Goal: Task Accomplishment & Management: Manage account settings

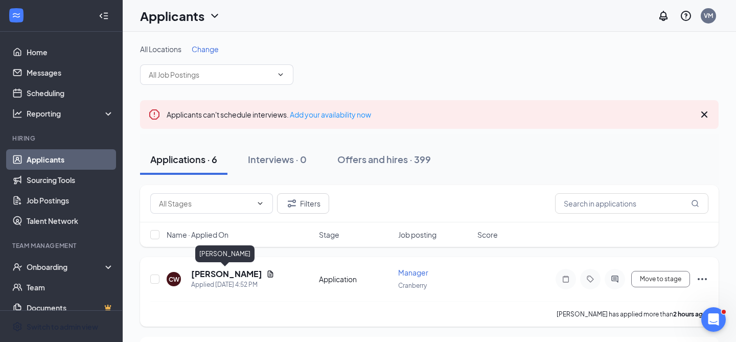
click at [231, 274] on h5 "[PERSON_NAME]" at bounding box center [226, 273] width 71 height 11
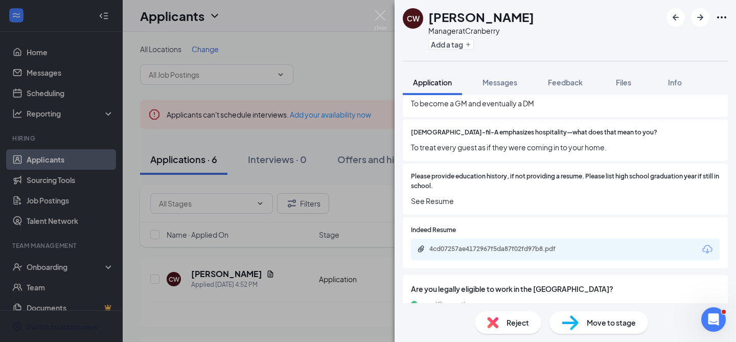
scroll to position [1292, 0]
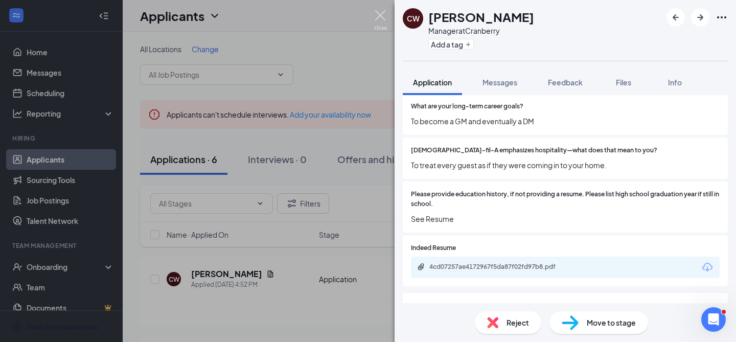
click at [380, 19] on img at bounding box center [380, 20] width 13 height 20
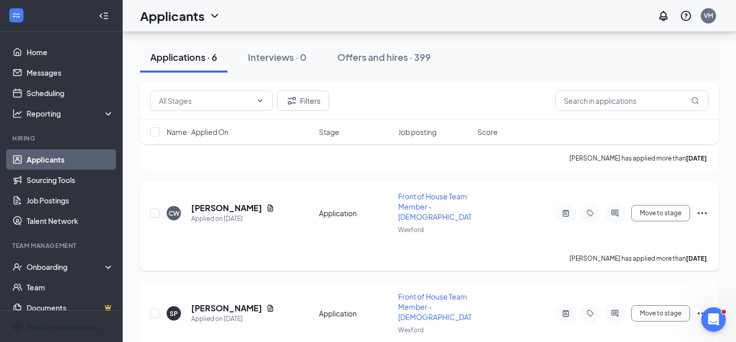
scroll to position [402, 0]
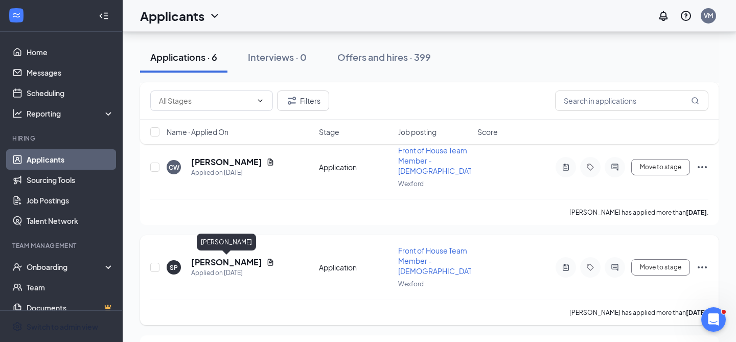
click at [212, 259] on h5 "[PERSON_NAME]" at bounding box center [226, 262] width 71 height 11
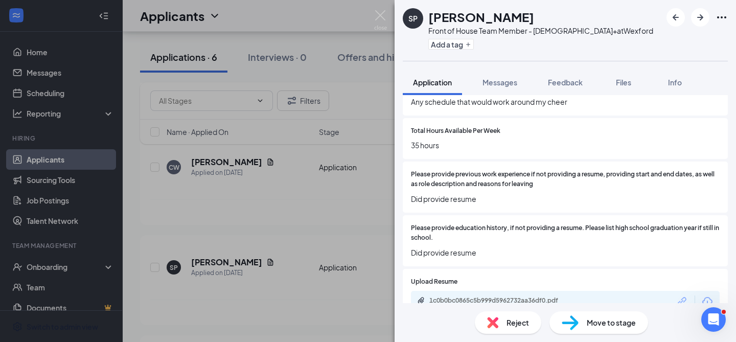
scroll to position [1003, 0]
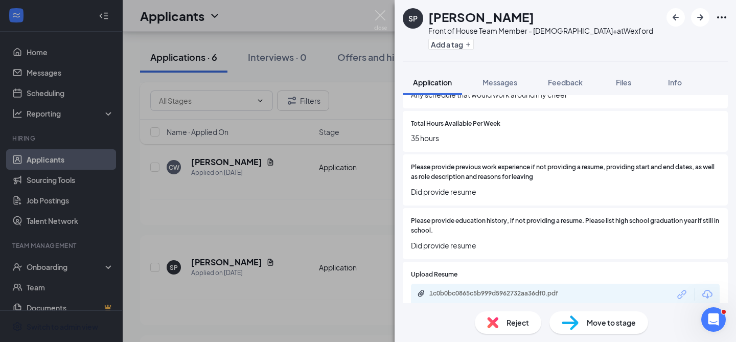
click at [558, 95] on div "Limitation of Availability and Reason. What would a perfect schedule look like …" at bounding box center [565, 87] width 325 height 41
click at [567, 87] on div "Feedback" at bounding box center [565, 82] width 35 height 10
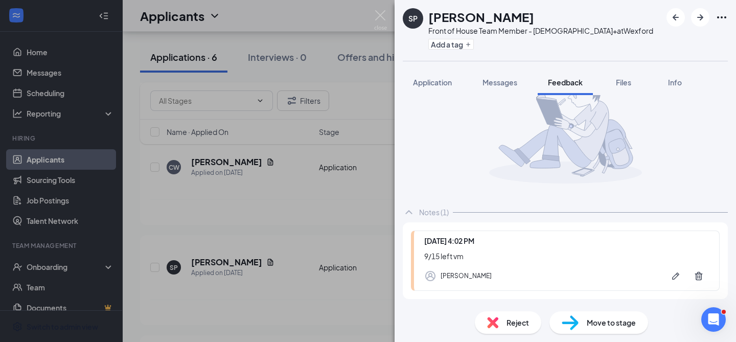
scroll to position [85, 0]
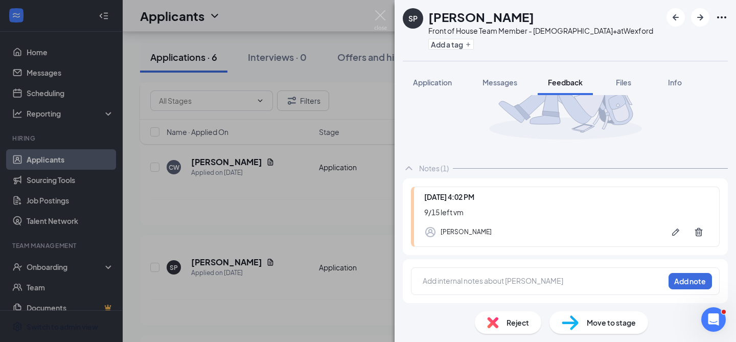
click at [438, 278] on div at bounding box center [543, 280] width 241 height 11
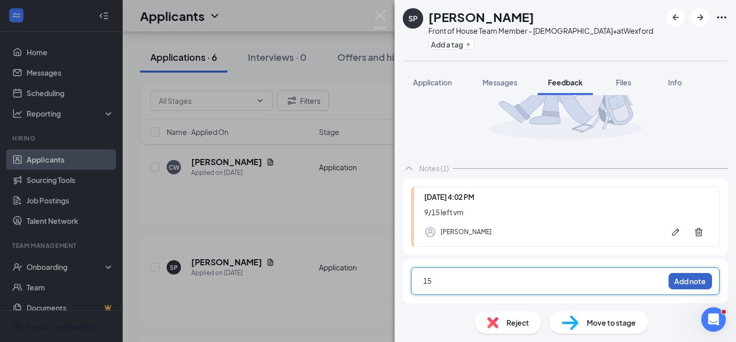
click at [705, 285] on button "Add note" at bounding box center [689, 281] width 43 height 16
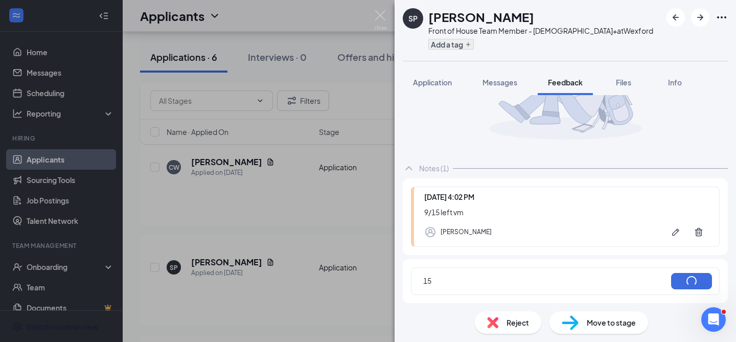
click at [454, 114] on div "Notes (1) [DATE] 4:02 PM [DATE] left vm [PERSON_NAME] 15" at bounding box center [565, 160] width 325 height 285
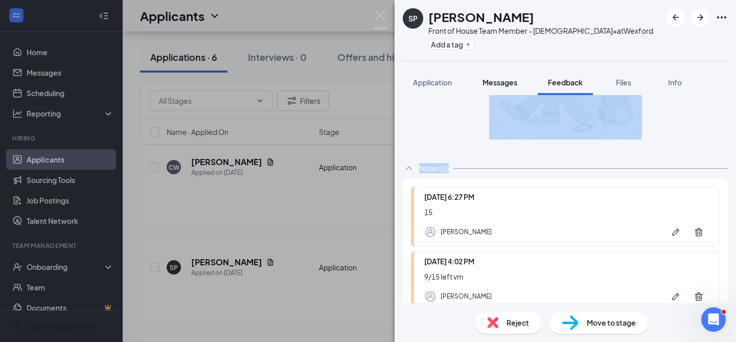
click at [502, 88] on button "Messages" at bounding box center [499, 83] width 55 height 26
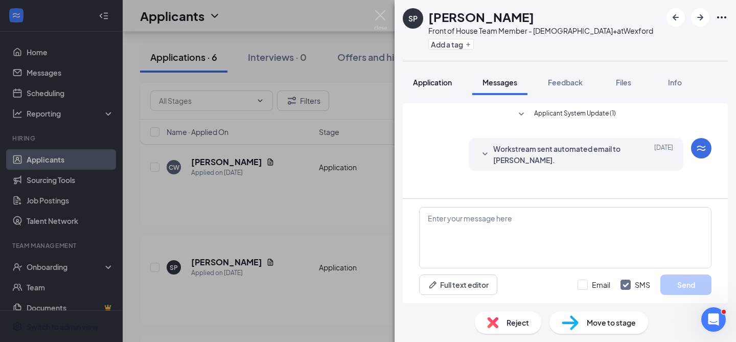
click at [442, 90] on button "Application" at bounding box center [432, 83] width 59 height 26
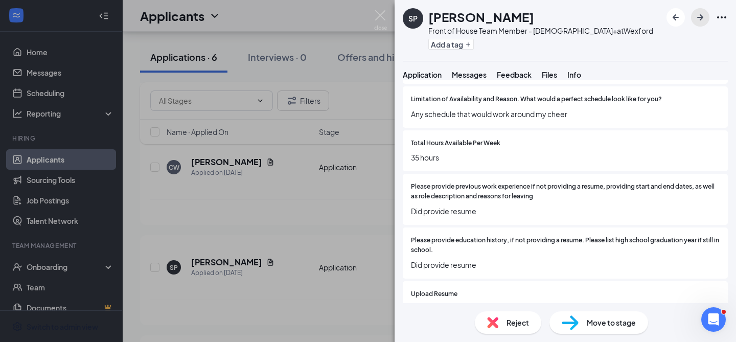
scroll to position [951, 0]
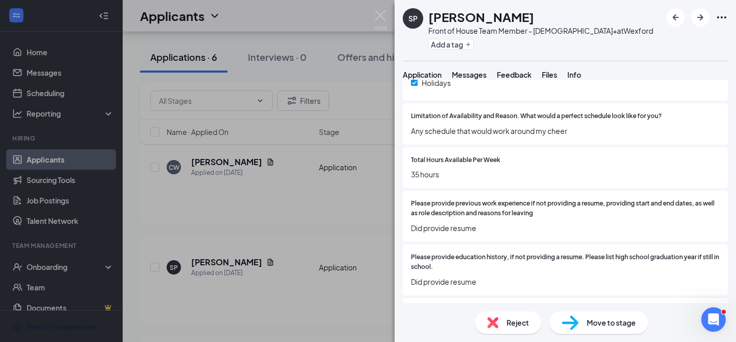
drag, startPoint x: 519, startPoint y: 16, endPoint x: 429, endPoint y: 22, distance: 90.1
click at [429, 22] on div "[PERSON_NAME]" at bounding box center [540, 16] width 225 height 17
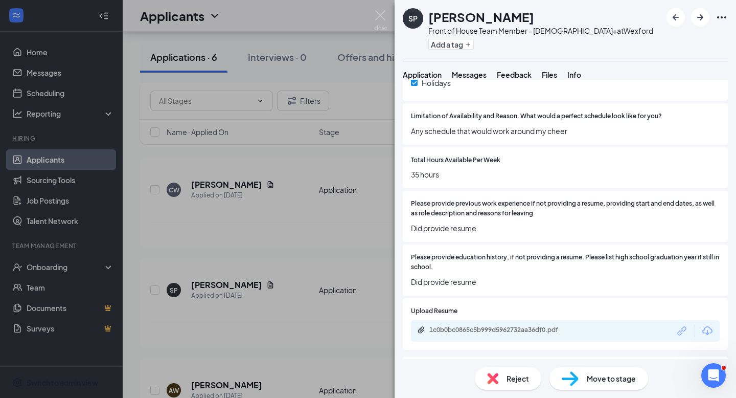
scroll to position [0, 0]
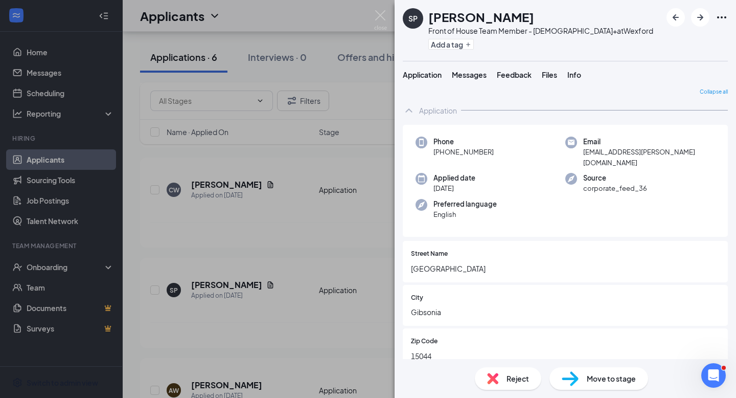
drag, startPoint x: 494, startPoint y: 166, endPoint x: 440, endPoint y: 169, distance: 53.7
click at [440, 168] on div "Phone [PHONE_NUMBER]" at bounding box center [490, 151] width 150 height 31
copy span "[PHONE_NUMBER]"
drag, startPoint x: 580, startPoint y: 166, endPoint x: 715, endPoint y: 166, distance: 135.9
click at [715, 166] on div "Phone [PHONE_NUMBER] Email [EMAIL_ADDRESS][PERSON_NAME][DOMAIN_NAME] Applied da…" at bounding box center [565, 181] width 325 height 112
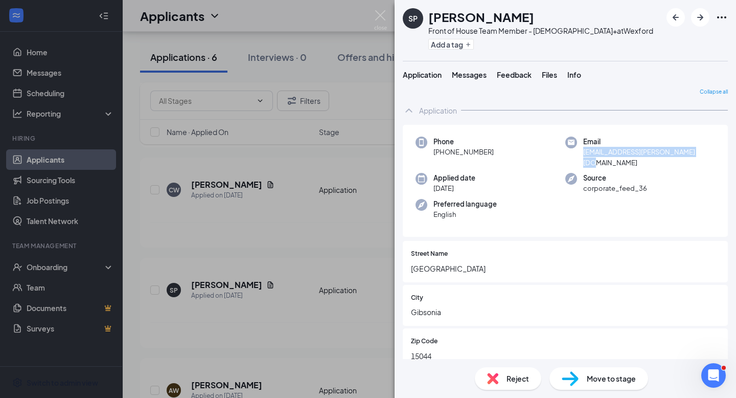
copy span "[EMAIL_ADDRESS][PERSON_NAME][DOMAIN_NAME]"
click at [487, 79] on span "Messages" at bounding box center [469, 74] width 35 height 9
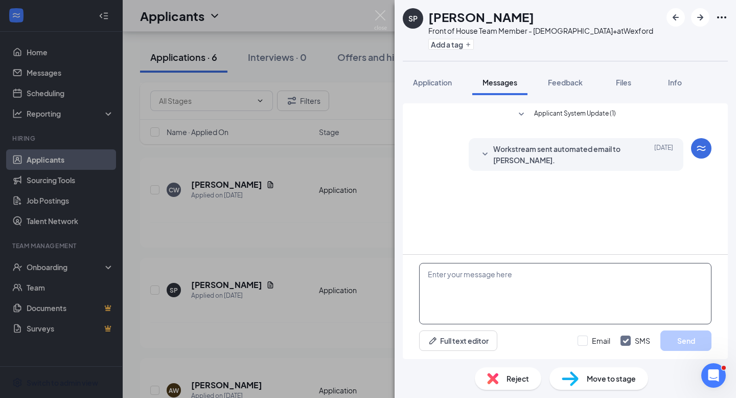
click at [496, 278] on textarea at bounding box center [565, 293] width 292 height 61
paste textarea "Interview with [PERSON_NAME] with [PERSON_NAME] [DATE] 4:00 PM - 4:15 PM EDT"
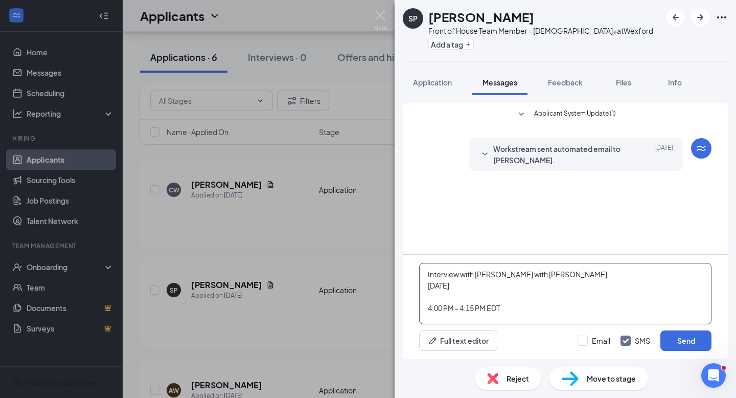
drag, startPoint x: 585, startPoint y: 273, endPoint x: 520, endPoint y: 274, distance: 64.4
click at [520, 274] on textarea "Interview with [PERSON_NAME] with [PERSON_NAME] [DATE] 4:00 PM - 4:15 PM EDT" at bounding box center [565, 293] width 292 height 61
type textarea "Interview with [PERSON_NAME] [DATE] 4:00 PM - 4:15 PM EDT"
click at [592, 336] on input "Email" at bounding box center [594, 340] width 33 height 10
checkbox input "true"
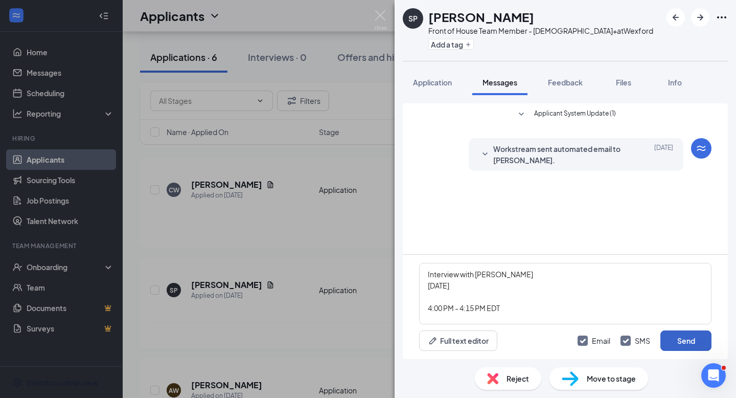
click at [698, 341] on button "Send" at bounding box center [685, 340] width 51 height 20
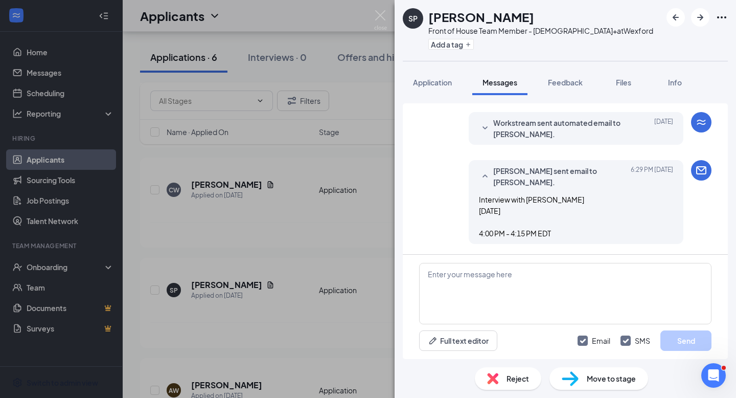
scroll to position [125, 0]
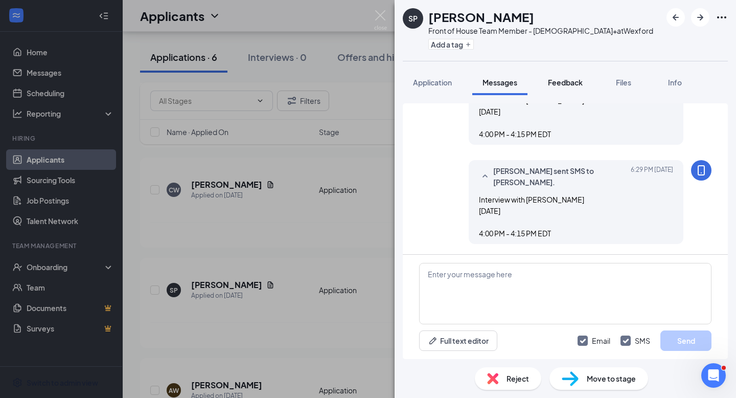
click at [573, 85] on span "Feedback" at bounding box center [565, 82] width 35 height 9
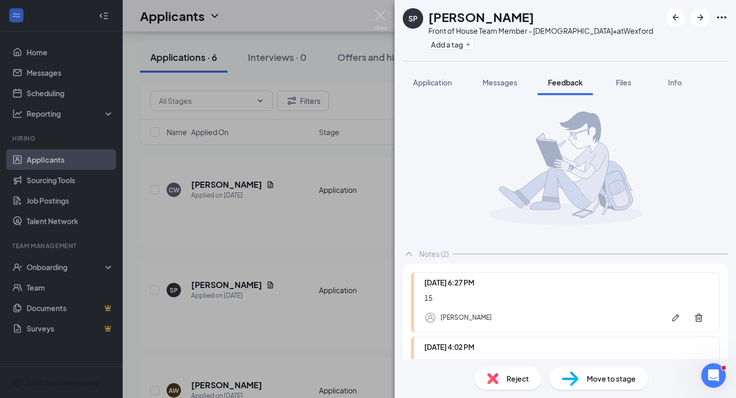
scroll to position [94, 0]
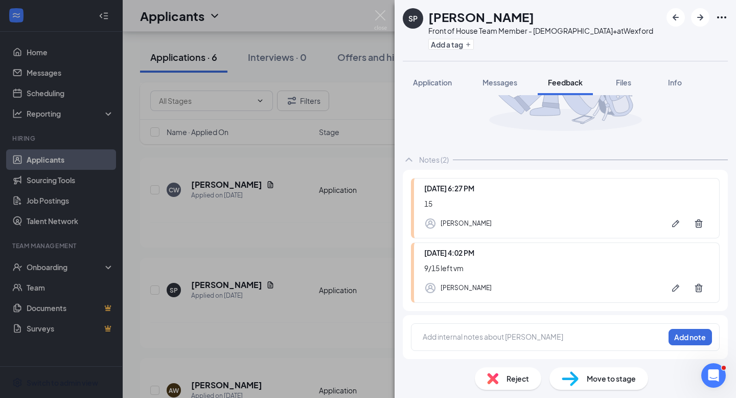
click at [467, 333] on div at bounding box center [543, 336] width 241 height 11
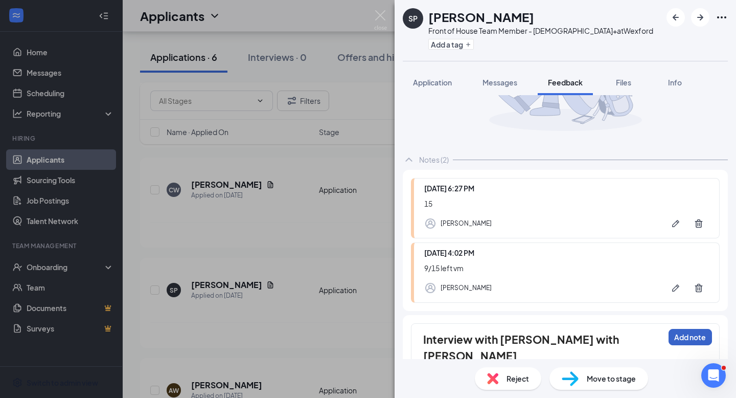
click at [697, 337] on button "Add note" at bounding box center [689, 337] width 43 height 16
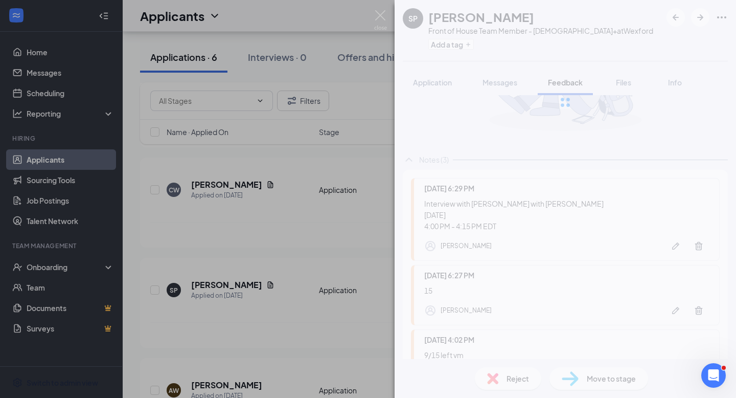
click at [379, 16] on img at bounding box center [380, 20] width 13 height 20
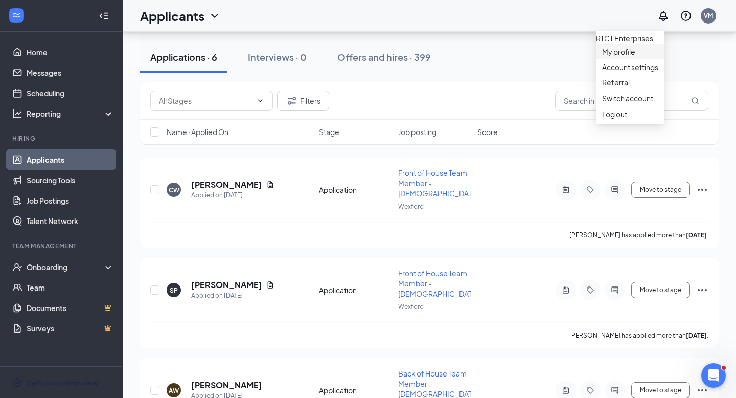
click at [639, 57] on link "My profile" at bounding box center [630, 52] width 56 height 10
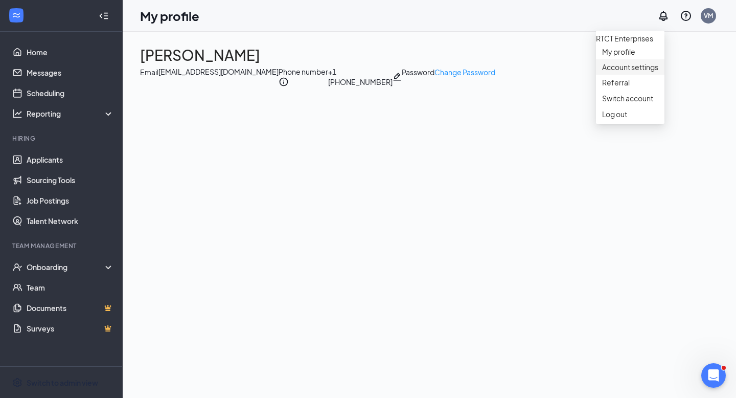
click at [619, 72] on link "Account settings" at bounding box center [630, 67] width 56 height 10
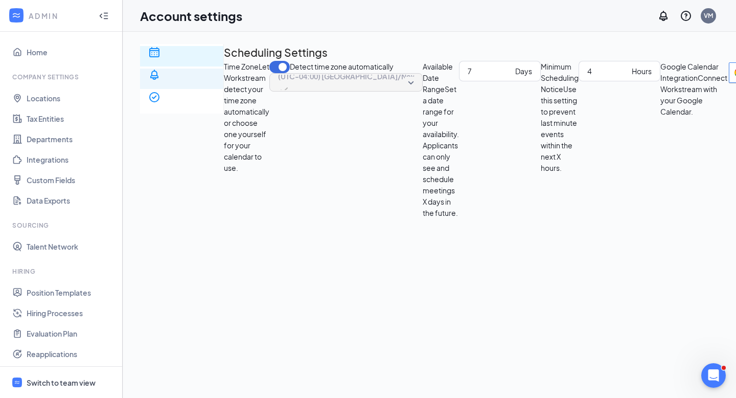
click at [202, 101] on div "Notification settings" at bounding box center [181, 111] width 67 height 20
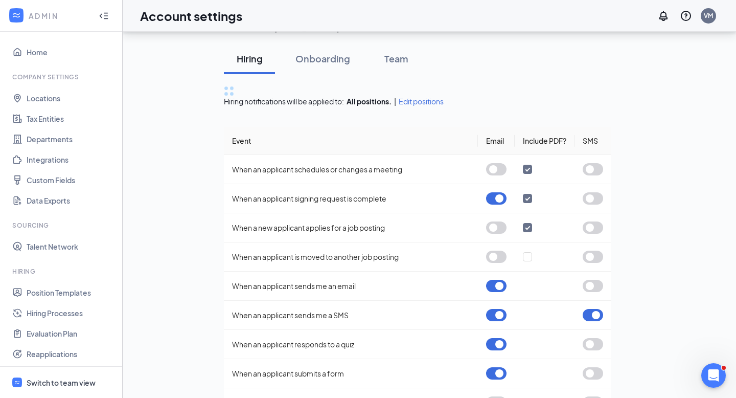
scroll to position [105, 0]
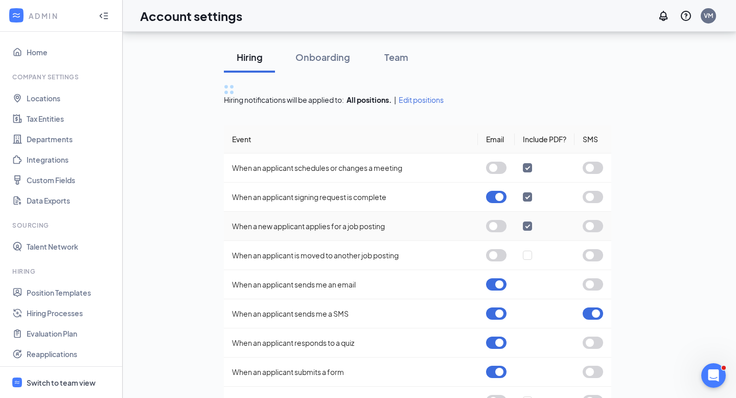
click at [506, 232] on button "button" at bounding box center [496, 226] width 20 height 12
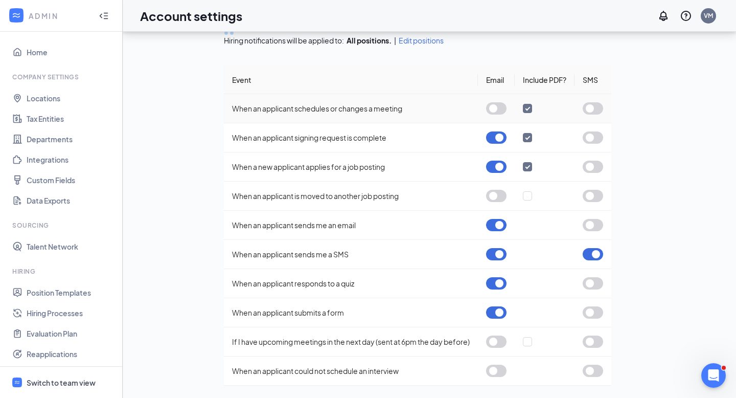
scroll to position [0, 0]
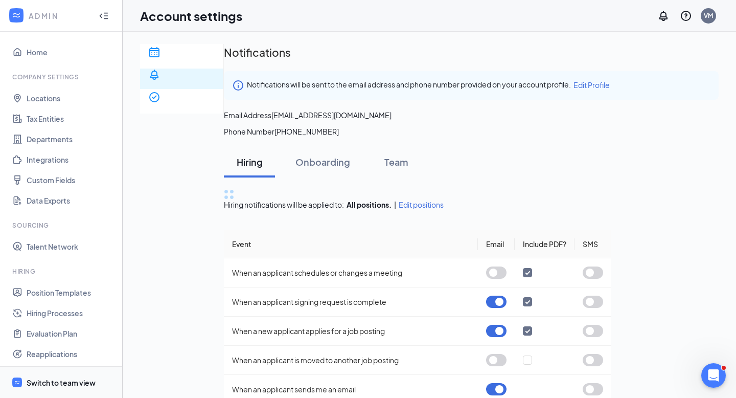
click at [54, 341] on span "Switch to team view" at bounding box center [70, 381] width 87 height 31
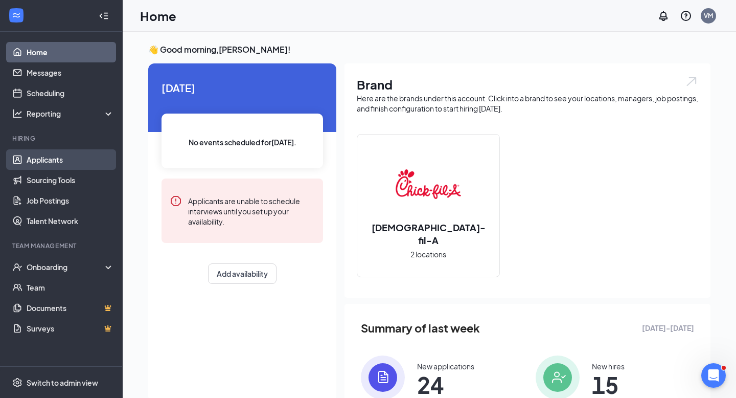
click at [79, 154] on link "Applicants" at bounding box center [70, 159] width 87 height 20
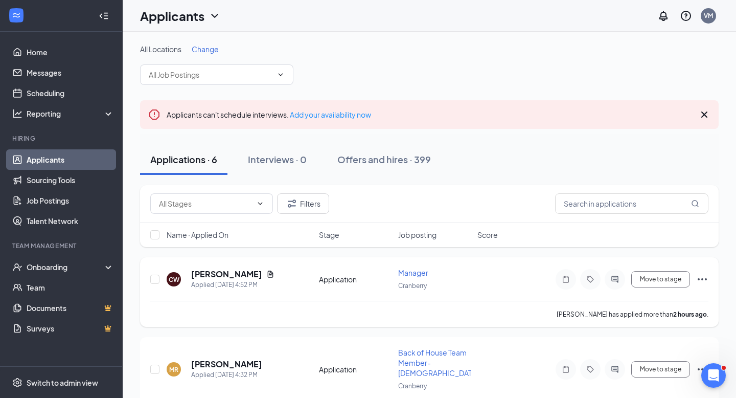
click at [709, 280] on div "CW [PERSON_NAME] Applied [DATE] 4:52 PM Application Manager Cranberry Move to s…" at bounding box center [429, 292] width 579 height 70
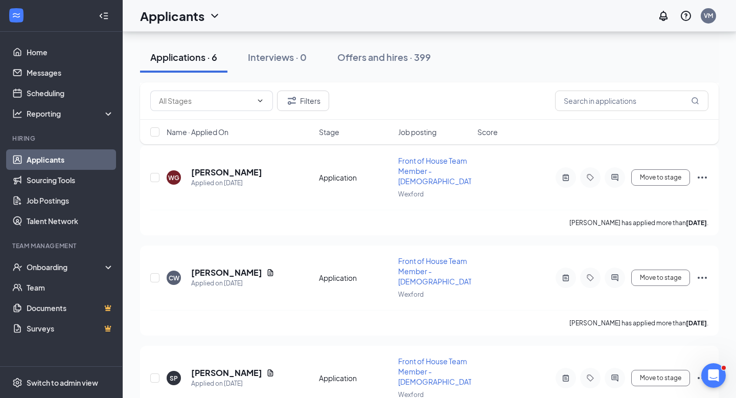
scroll to position [442, 0]
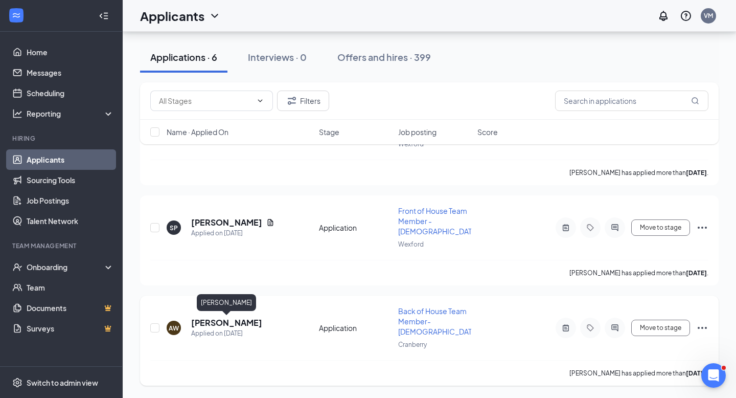
click at [247, 324] on h5 "[PERSON_NAME]" at bounding box center [226, 322] width 71 height 11
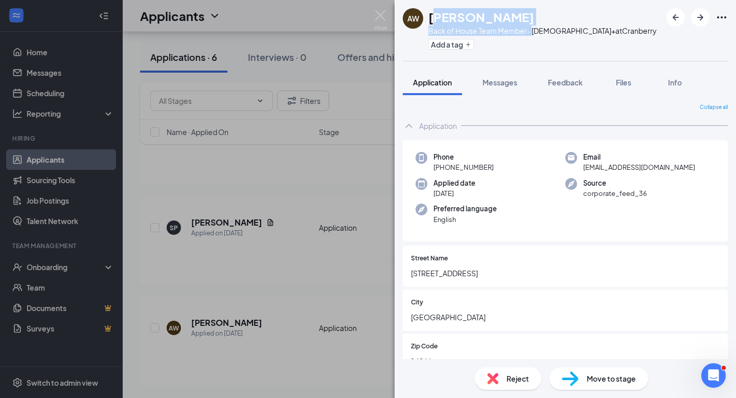
drag, startPoint x: 533, startPoint y: 26, endPoint x: 437, endPoint y: 17, distance: 96.0
click at [437, 17] on div "[PERSON_NAME] Back of House Team Member- [DEMOGRAPHIC_DATA]+ at Cranberry Add a…" at bounding box center [542, 30] width 228 height 44
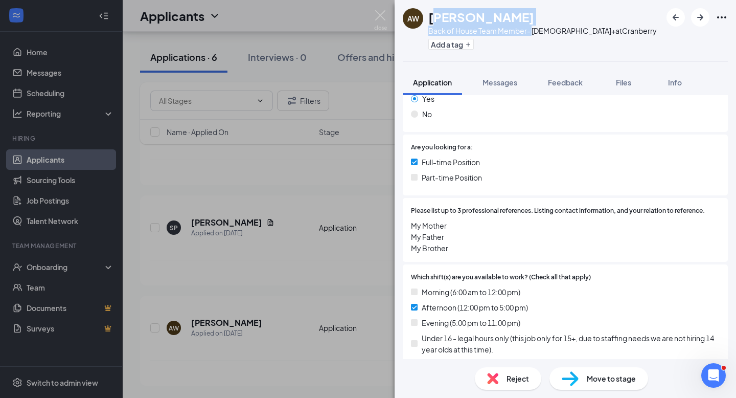
scroll to position [456, 0]
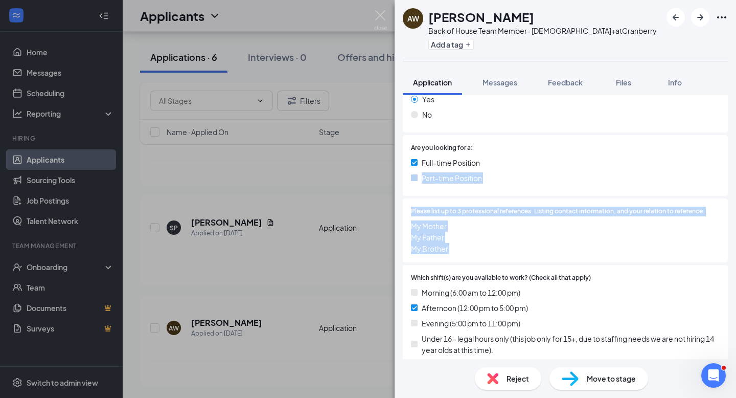
drag, startPoint x: 477, startPoint y: 267, endPoint x: 391, endPoint y: 186, distance: 118.6
click at [391, 186] on div "AW [PERSON_NAME] Back of House Team Member- [DEMOGRAPHIC_DATA]+ at Cranberry Ad…" at bounding box center [368, 199] width 736 height 398
click at [447, 218] on div "Please list up to 3 professional references. Listing contact information, and y…" at bounding box center [565, 230] width 309 height 48
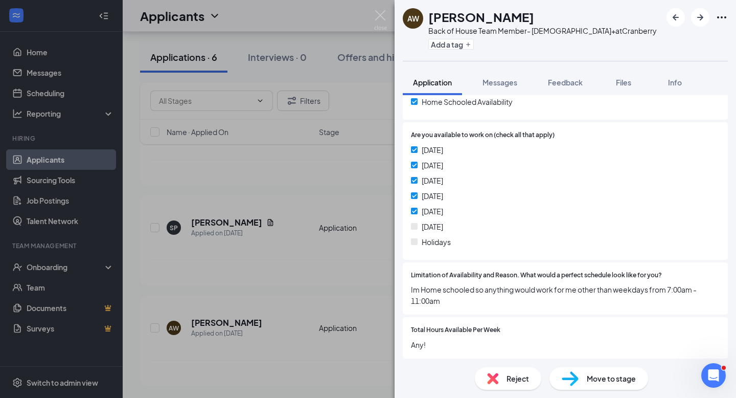
scroll to position [722, 0]
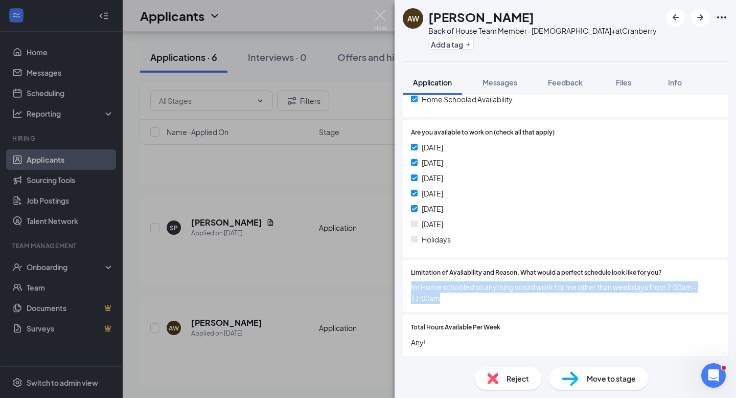
drag, startPoint x: 455, startPoint y: 310, endPoint x: 403, endPoint y: 276, distance: 62.4
click at [403, 276] on div "Limitation of Availability and Reason. What would a perfect schedule look like …" at bounding box center [565, 286] width 325 height 53
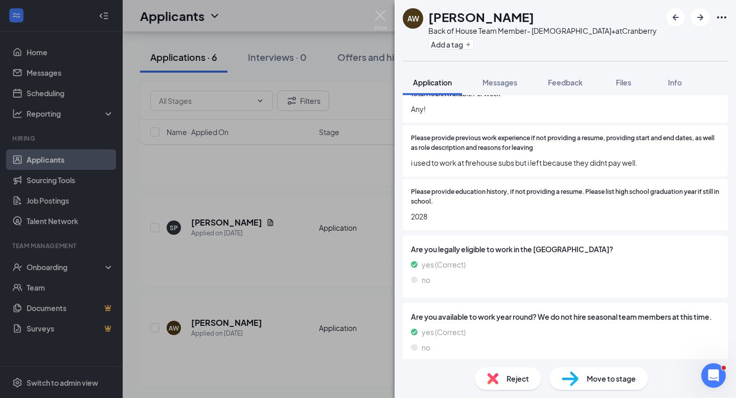
scroll to position [963, 0]
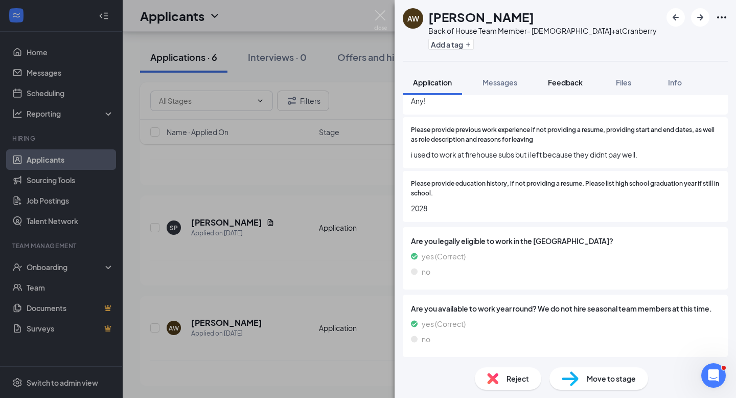
click at [566, 81] on span "Feedback" at bounding box center [565, 82] width 35 height 9
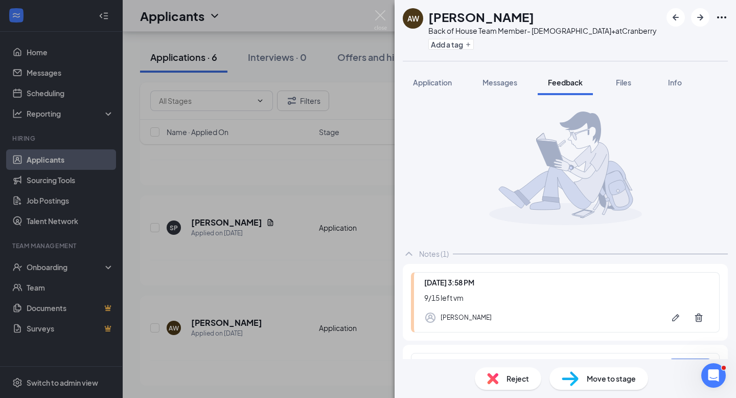
scroll to position [30, 0]
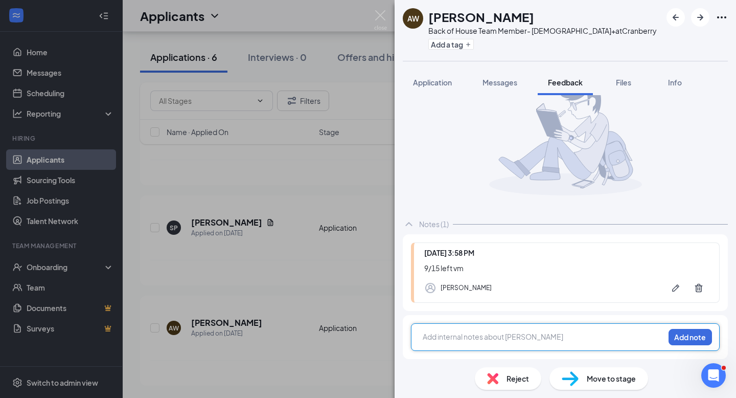
click at [442, 337] on div at bounding box center [543, 336] width 241 height 11
click at [689, 335] on button "Add note" at bounding box center [689, 337] width 43 height 16
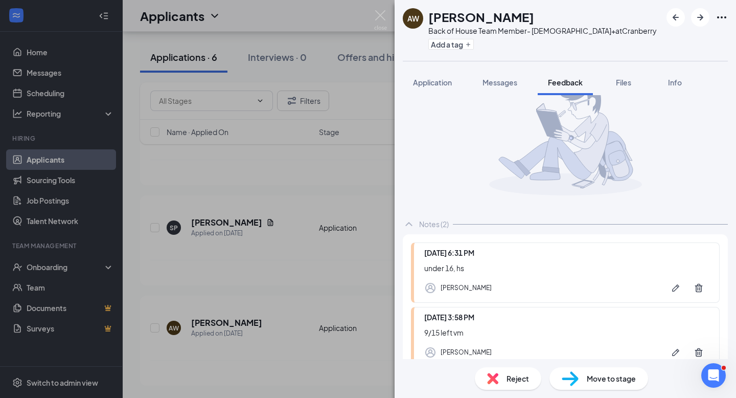
drag, startPoint x: 543, startPoint y: 11, endPoint x: 428, endPoint y: 19, distance: 114.8
click at [428, 19] on div "[PERSON_NAME]" at bounding box center [542, 16] width 228 height 17
copy h1 "[PERSON_NAME]"
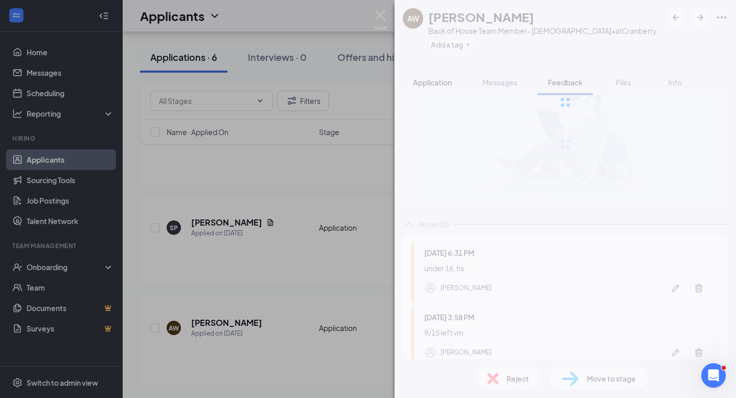
click at [426, 81] on span "Application" at bounding box center [432, 82] width 39 height 9
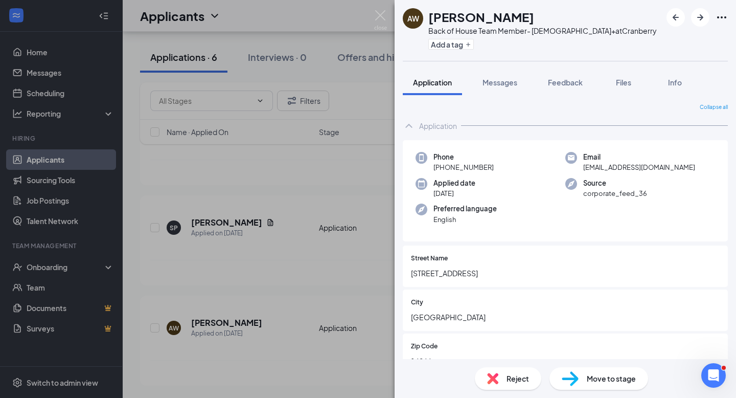
drag, startPoint x: 492, startPoint y: 170, endPoint x: 443, endPoint y: 172, distance: 49.1
click at [443, 172] on div "Phone [PHONE_NUMBER] Email [EMAIL_ADDRESS][DOMAIN_NAME] Applied date [DATE] Sou…" at bounding box center [565, 191] width 325 height 102
drag, startPoint x: 443, startPoint y: 167, endPoint x: 497, endPoint y: 171, distance: 54.3
click at [497, 171] on div "Phone [PHONE_NUMBER]" at bounding box center [490, 162] width 150 height 21
copy span "[PHONE_NUMBER]"
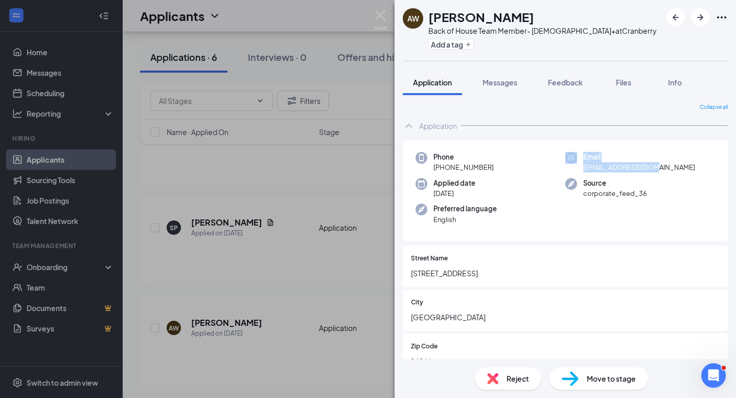
drag, startPoint x: 603, startPoint y: 164, endPoint x: 659, endPoint y: 166, distance: 55.7
click at [659, 166] on div "Email [EMAIL_ADDRESS][DOMAIN_NAME]" at bounding box center [640, 162] width 150 height 21
click at [659, 165] on div "Email [EMAIL_ADDRESS][DOMAIN_NAME]" at bounding box center [640, 162] width 150 height 21
drag, startPoint x: 635, startPoint y: 165, endPoint x: 582, endPoint y: 169, distance: 53.3
click at [583, 169] on div "Email [EMAIL_ADDRESS][DOMAIN_NAME]" at bounding box center [640, 162] width 150 height 21
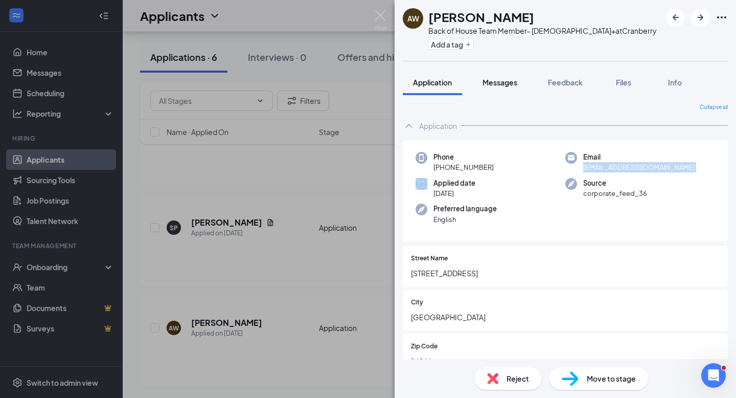
click at [493, 75] on button "Messages" at bounding box center [499, 83] width 55 height 26
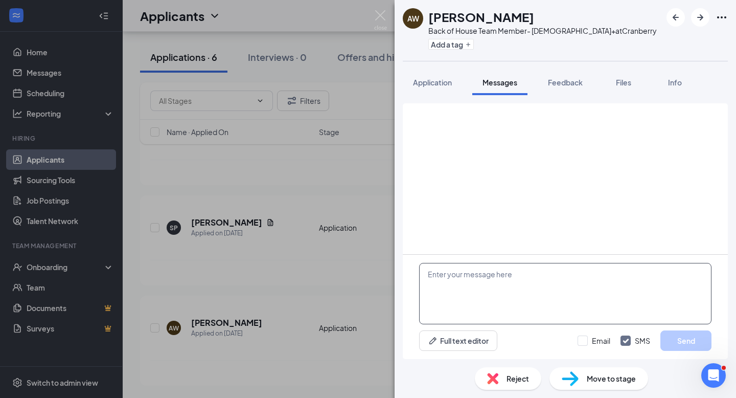
click at [498, 291] on textarea at bounding box center [565, 293] width 292 height 61
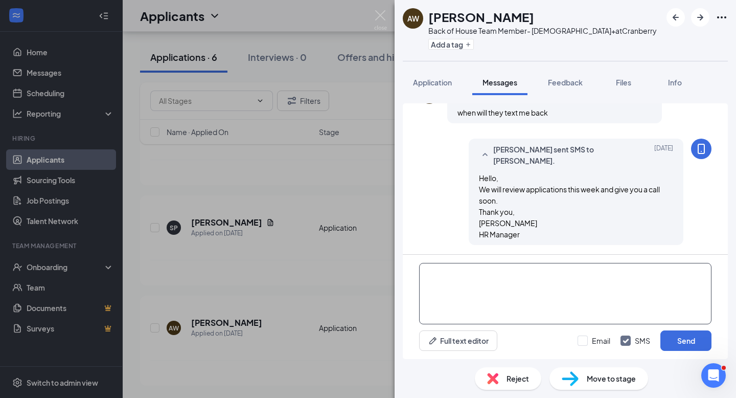
type textarea "b"
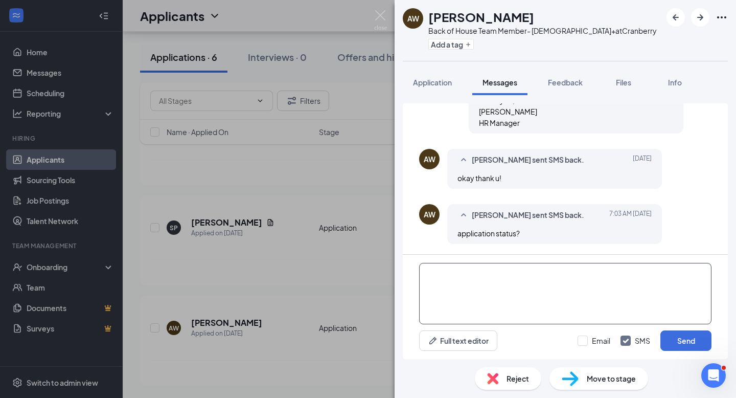
type textarea "b"
paste textarea "[DATE] 3:30pm - 3:45pm 15min Interview with [PERSON_NAME] with [PERSON_NAME], C…"
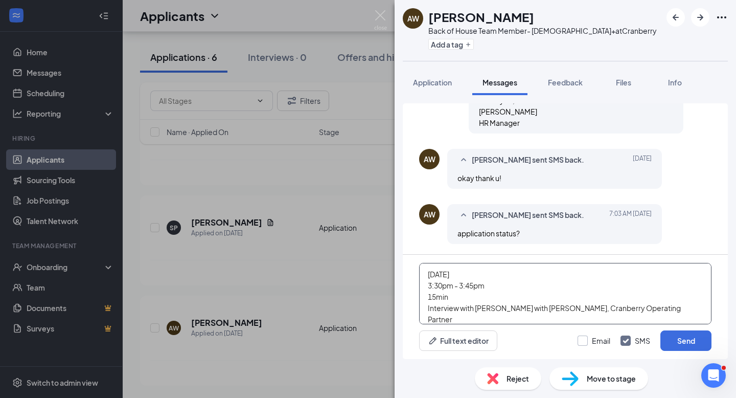
type textarea "[DATE] 3:30pm - 3:45pm 15min Interview with [PERSON_NAME] with [PERSON_NAME], C…"
click at [601, 341] on input "Email" at bounding box center [594, 340] width 33 height 10
checkbox input "true"
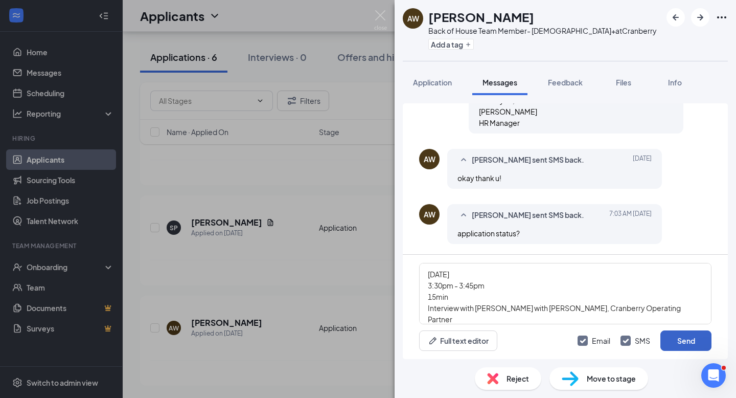
click at [692, 338] on button "Send" at bounding box center [685, 340] width 51 height 20
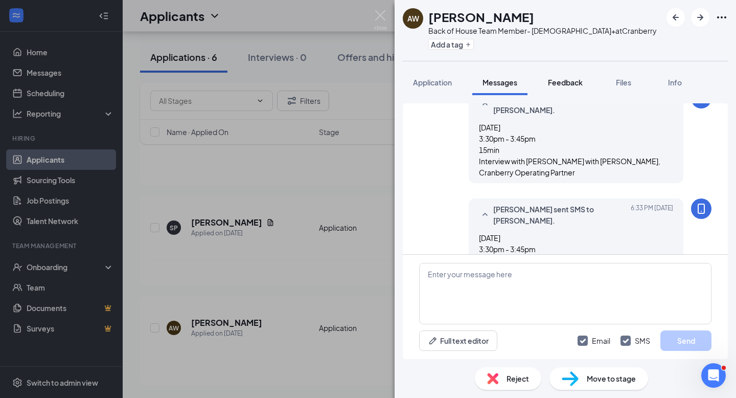
scroll to position [435, 0]
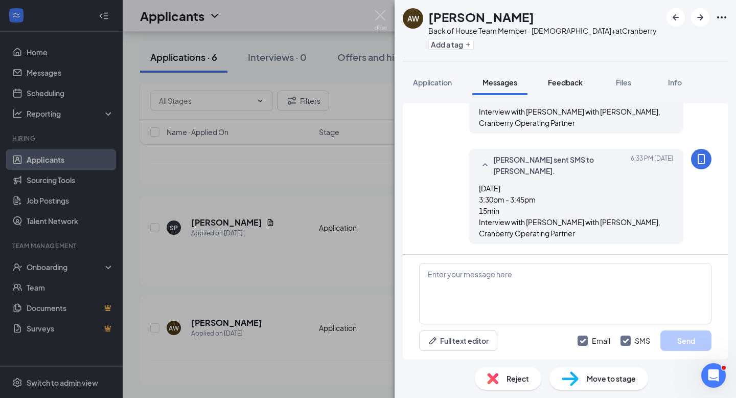
click at [567, 89] on button "Feedback" at bounding box center [565, 83] width 55 height 26
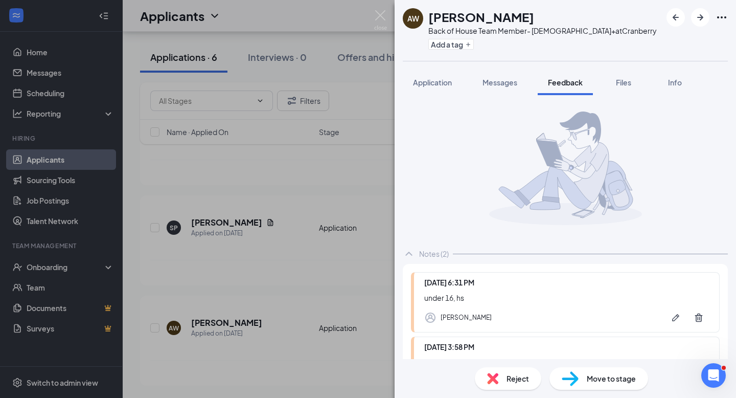
scroll to position [94, 0]
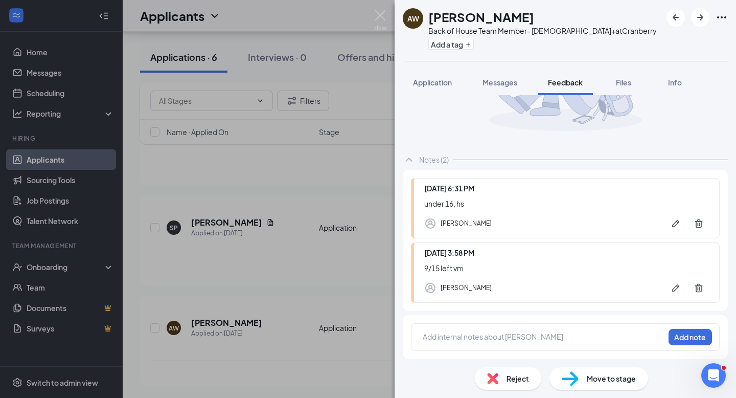
click at [478, 340] on div at bounding box center [543, 336] width 241 height 11
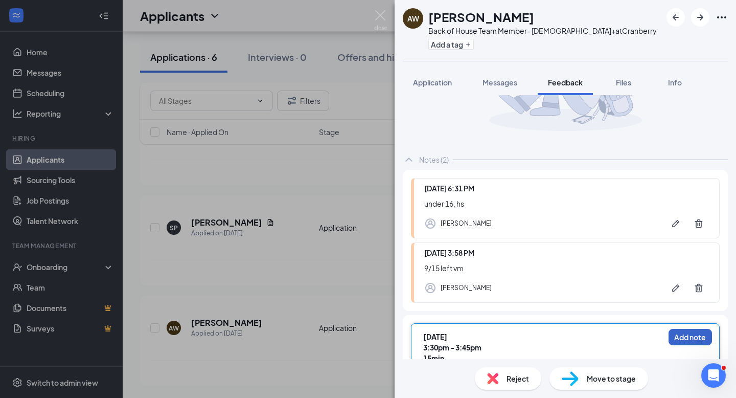
click at [698, 336] on button "Add note" at bounding box center [689, 337] width 43 height 16
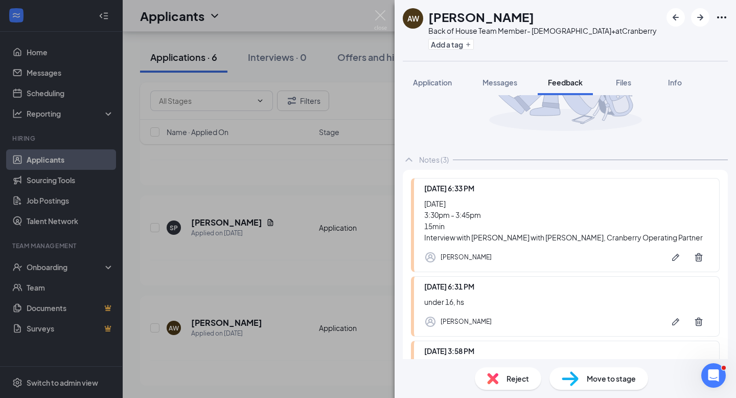
click at [378, 12] on img at bounding box center [380, 20] width 13 height 20
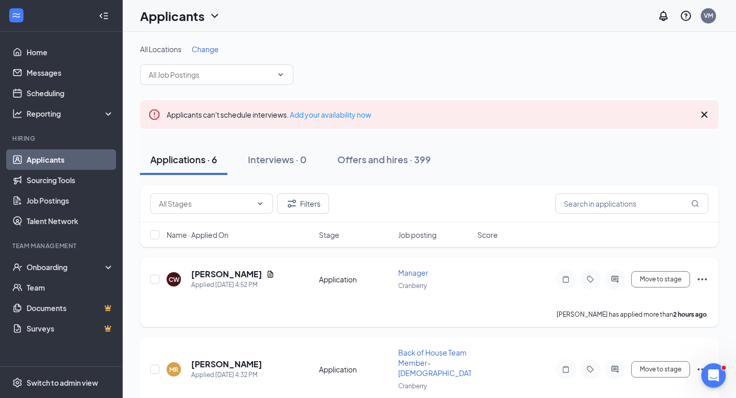
click at [702, 282] on icon "Ellipses" at bounding box center [702, 279] width 12 height 12
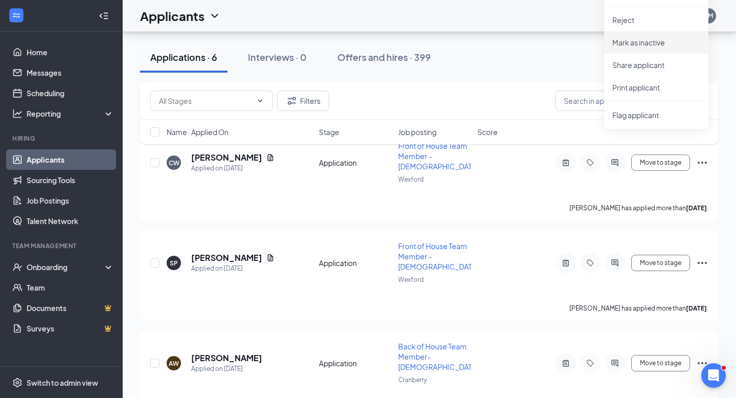
scroll to position [407, 0]
click at [667, 96] on li "Print applicant" at bounding box center [656, 87] width 104 height 22
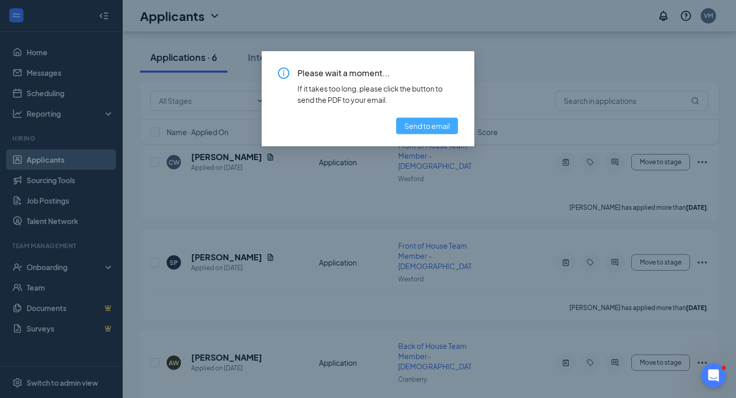
click at [445, 130] on span "Send to email" at bounding box center [426, 125] width 45 height 11
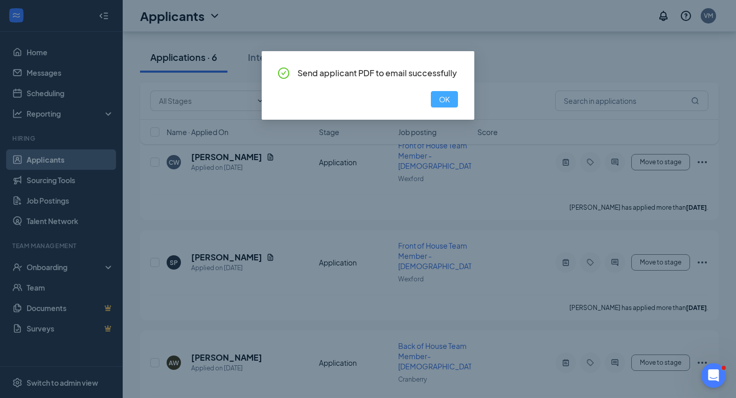
click at [443, 104] on span "OK" at bounding box center [444, 99] width 11 height 11
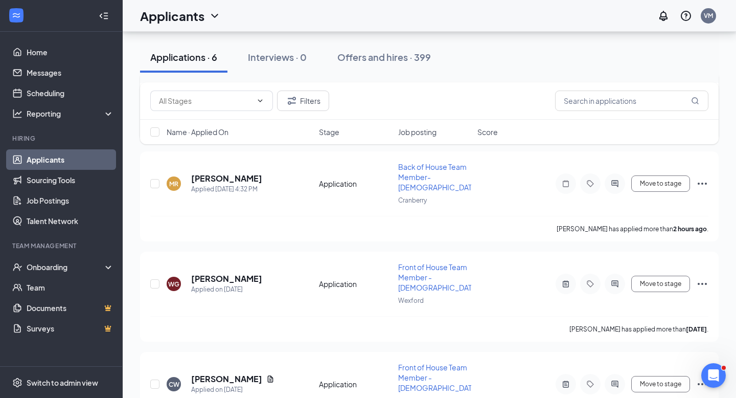
scroll to position [192, 0]
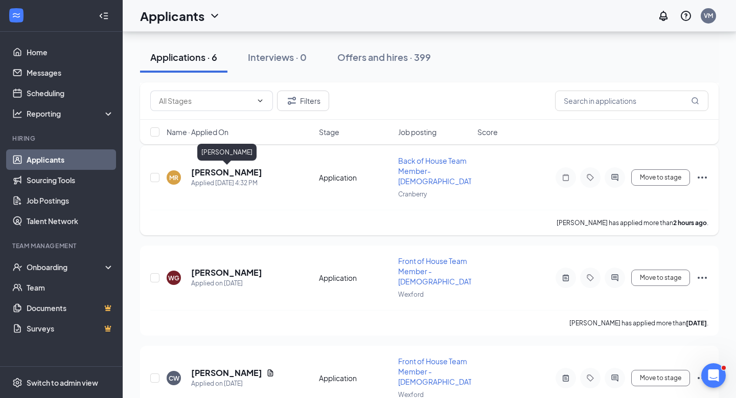
click at [221, 169] on h5 "[PERSON_NAME]" at bounding box center [226, 172] width 71 height 11
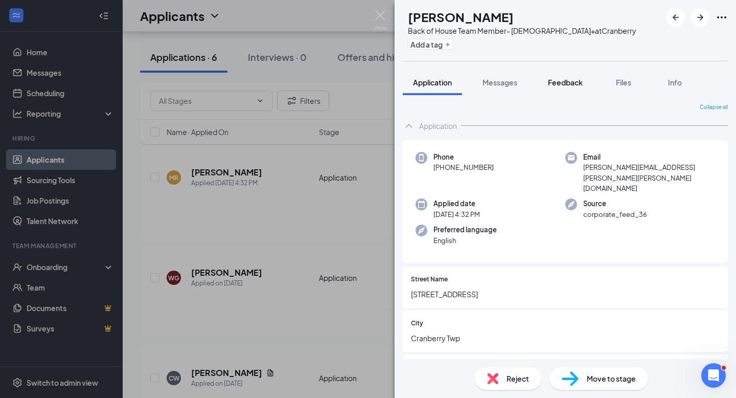
click at [576, 84] on span "Feedback" at bounding box center [565, 82] width 35 height 9
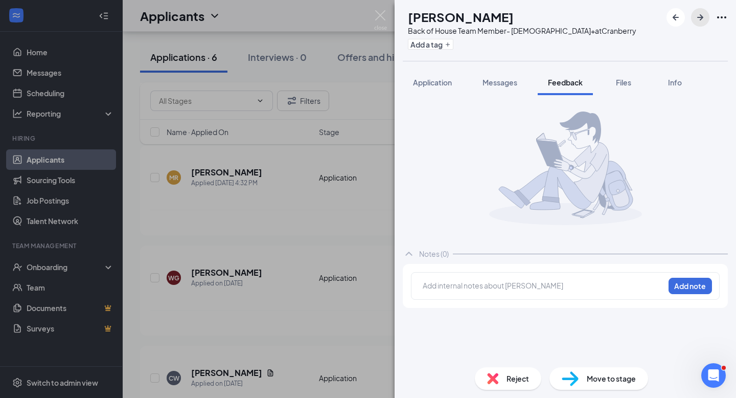
click at [691, 15] on button "button" at bounding box center [700, 17] width 18 height 18
click at [678, 15] on icon "ArrowLeftNew" at bounding box center [675, 17] width 12 height 12
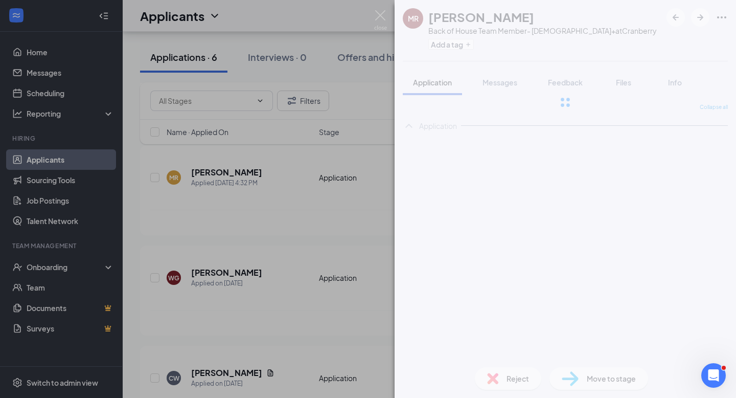
click at [678, 15] on div at bounding box center [565, 102] width 341 height 204
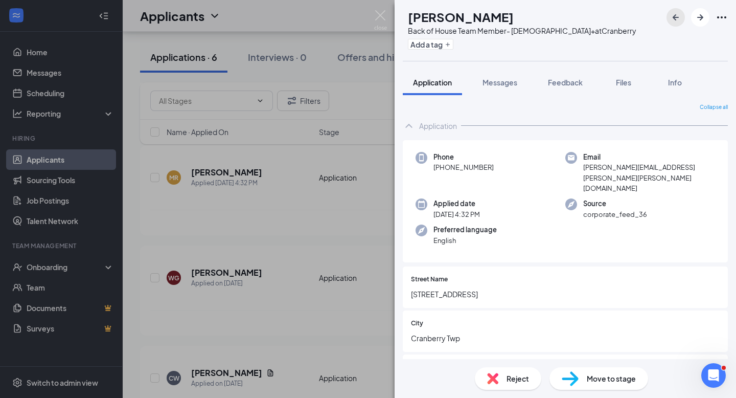
click at [672, 21] on icon "ArrowLeftNew" at bounding box center [675, 17] width 12 height 12
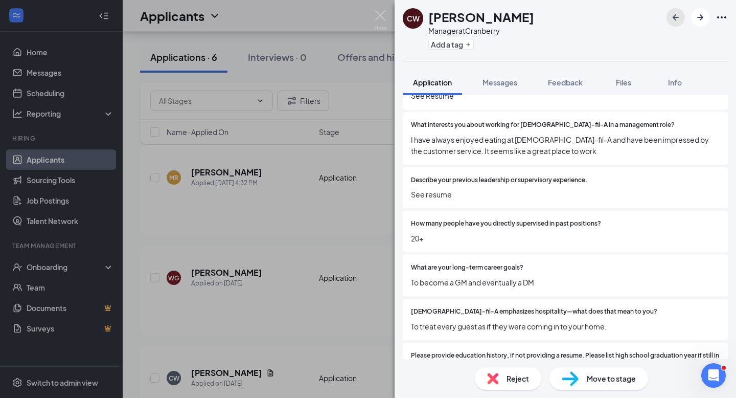
scroll to position [1132, 0]
drag, startPoint x: 447, startPoint y: 234, endPoint x: 424, endPoint y: 222, distance: 26.3
click at [424, 222] on div "How many people have you directly supervised in past positions? 20+" at bounding box center [565, 230] width 309 height 25
click at [441, 260] on div "What are your long-term career goals? To become a GM and eventually a DM" at bounding box center [565, 274] width 325 height 41
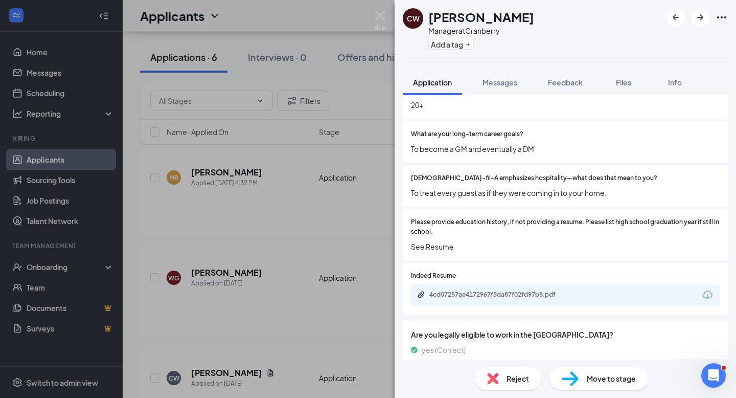
scroll to position [1359, 0]
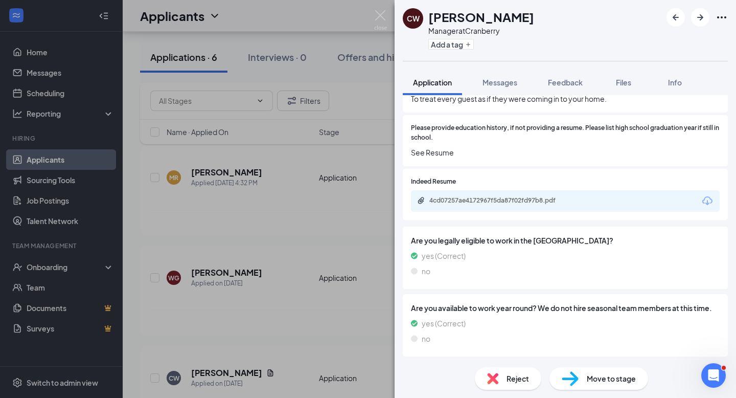
click at [381, 7] on div "CW [PERSON_NAME] Manager at Cranberry Add a tag Application Messages Feedback F…" at bounding box center [368, 199] width 736 height 398
